Goal: Information Seeking & Learning: Find contact information

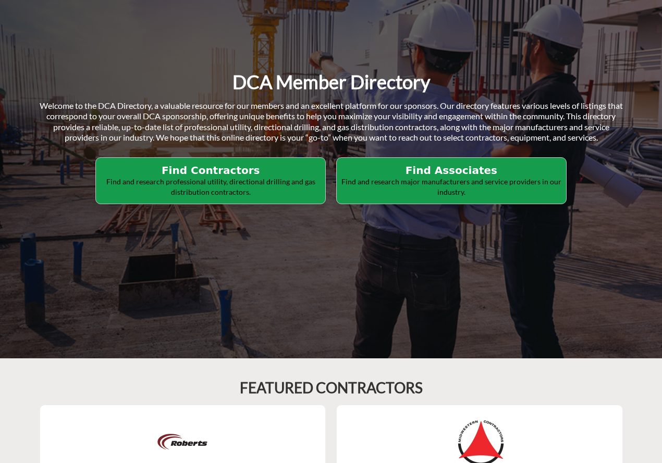
scroll to position [156, 0]
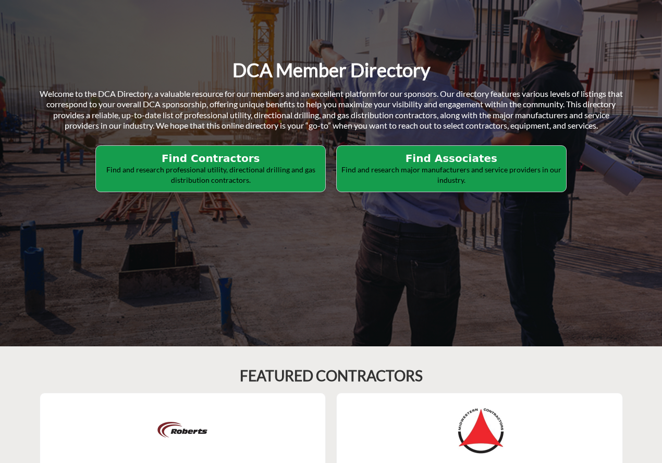
click at [249, 157] on h2 "Find Contractors" at bounding box center [210, 158] width 223 height 13
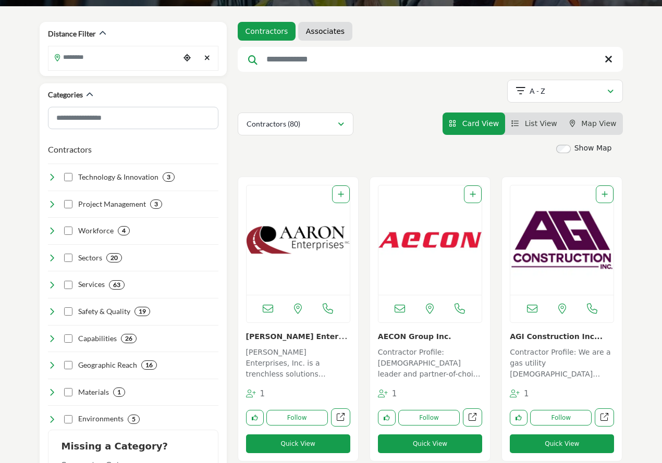
scroll to position [156, 0]
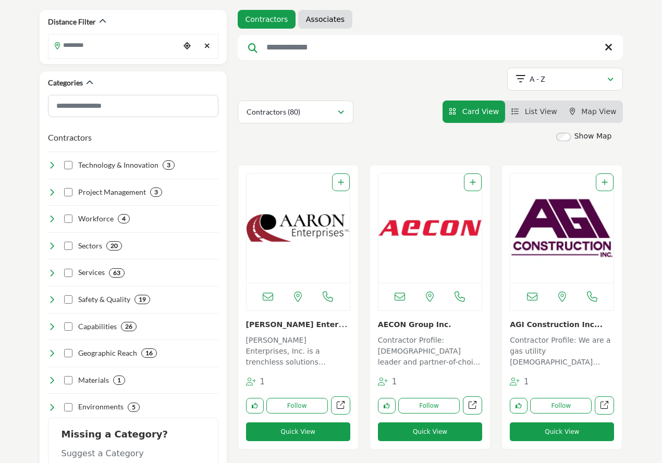
drag, startPoint x: 270, startPoint y: 299, endPoint x: 502, endPoint y: 15, distance: 367.1
click at [502, 15] on ul "Contractors Associates" at bounding box center [430, 19] width 385 height 19
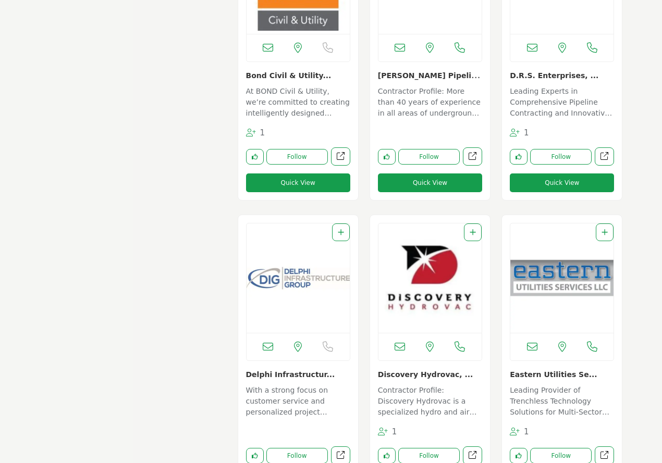
scroll to position [1616, 0]
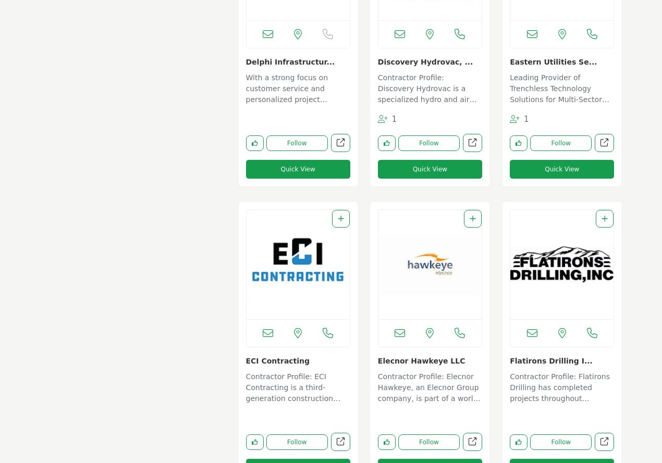
drag, startPoint x: 268, startPoint y: 334, endPoint x: 191, endPoint y: 332, distance: 76.7
drag, startPoint x: 268, startPoint y: 331, endPoint x: 186, endPoint y: 318, distance: 83.3
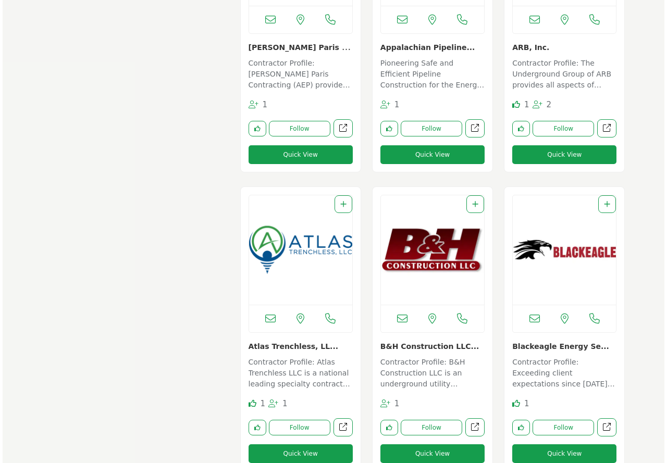
scroll to position [730, 0]
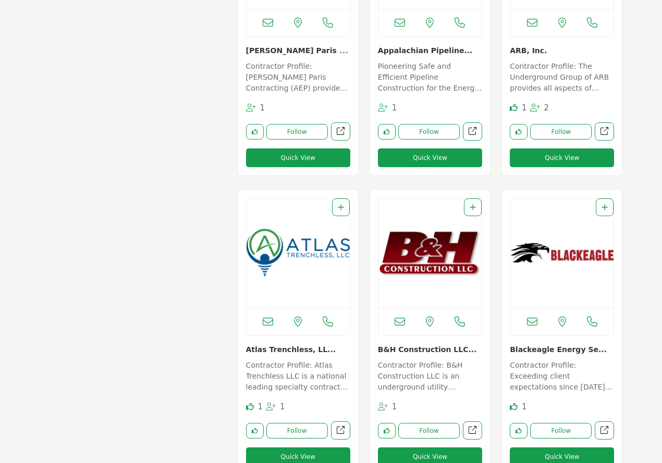
drag, startPoint x: 296, startPoint y: 156, endPoint x: 280, endPoint y: 157, distance: 15.7
click at [280, 157] on button "Quick View" at bounding box center [298, 158] width 104 height 19
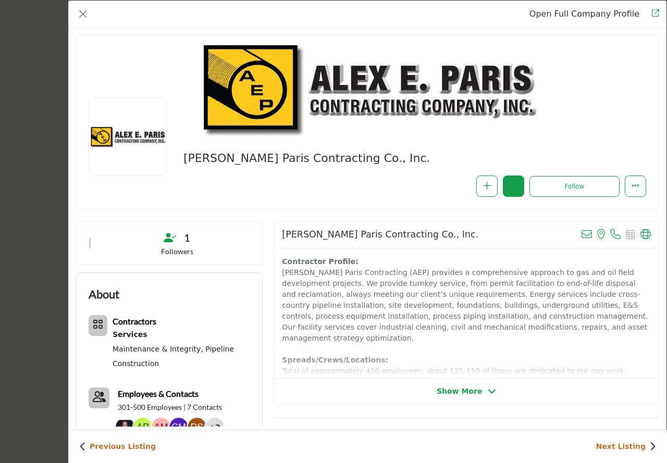
scroll to position [0, 0]
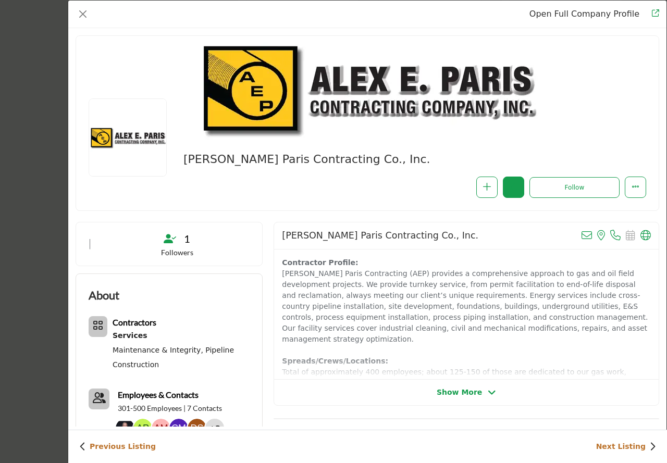
drag, startPoint x: 578, startPoint y: 235, endPoint x: 516, endPoint y: 395, distance: 171.5
click at [516, 395] on div "Show More" at bounding box center [466, 392] width 385 height 11
